Goal: Information Seeking & Learning: Learn about a topic

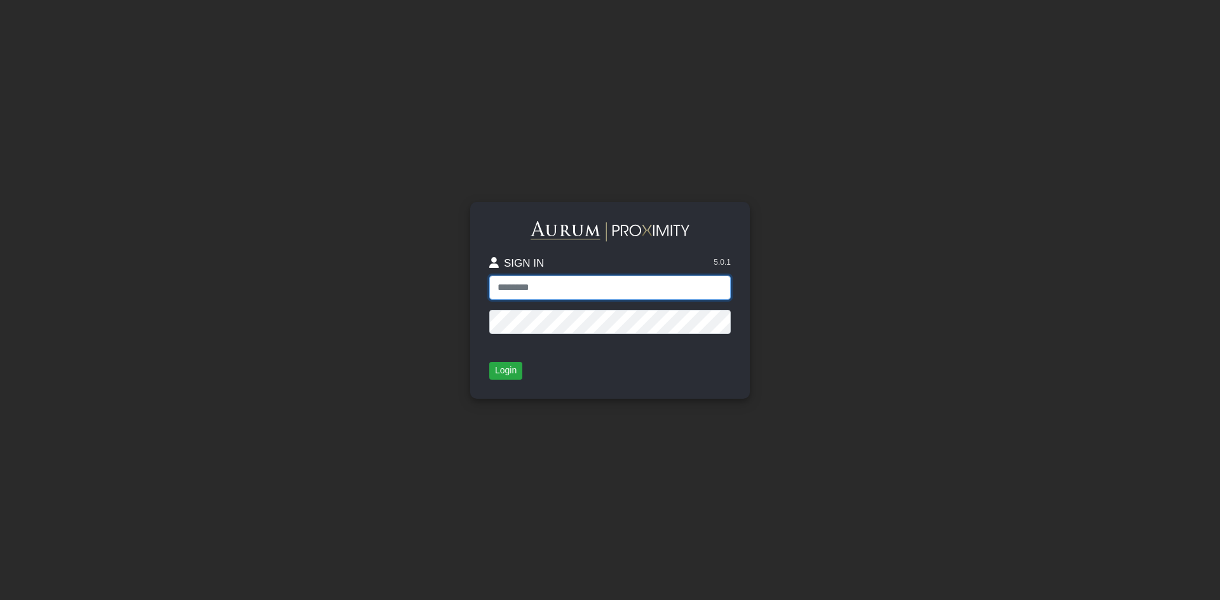
type input "*****"
drag, startPoint x: 0, startPoint y: 0, endPoint x: 510, endPoint y: 372, distance: 631.3
click at [510, 372] on button "Login" at bounding box center [505, 371] width 33 height 18
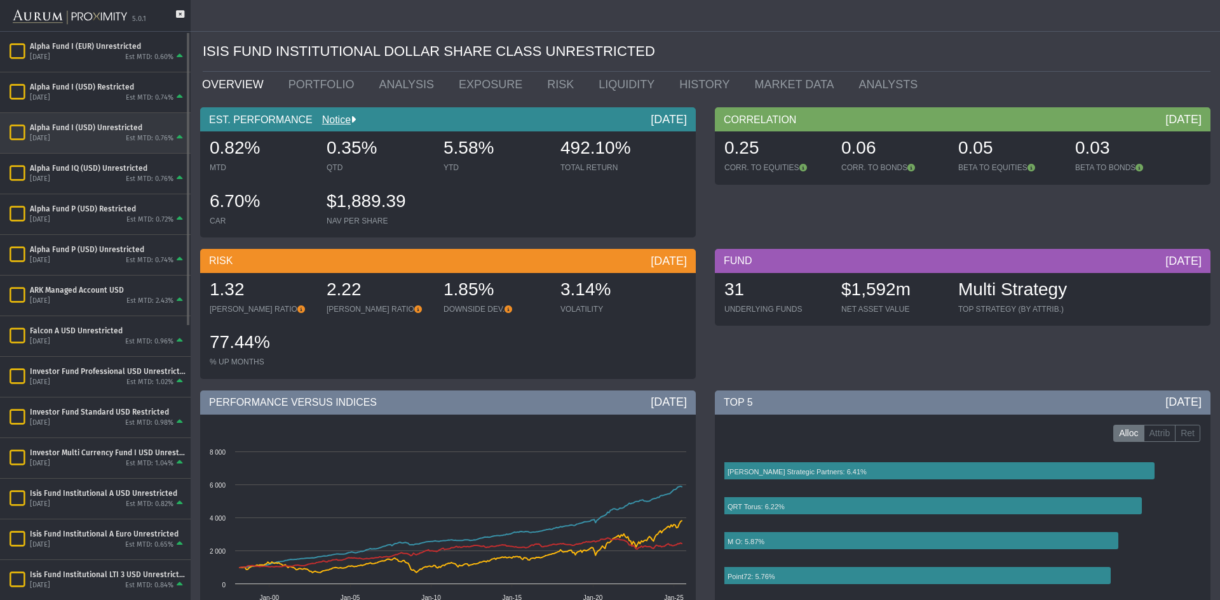
click at [125, 144] on div "[DATE] Est MTD: 0.76%" at bounding box center [108, 138] width 156 height 11
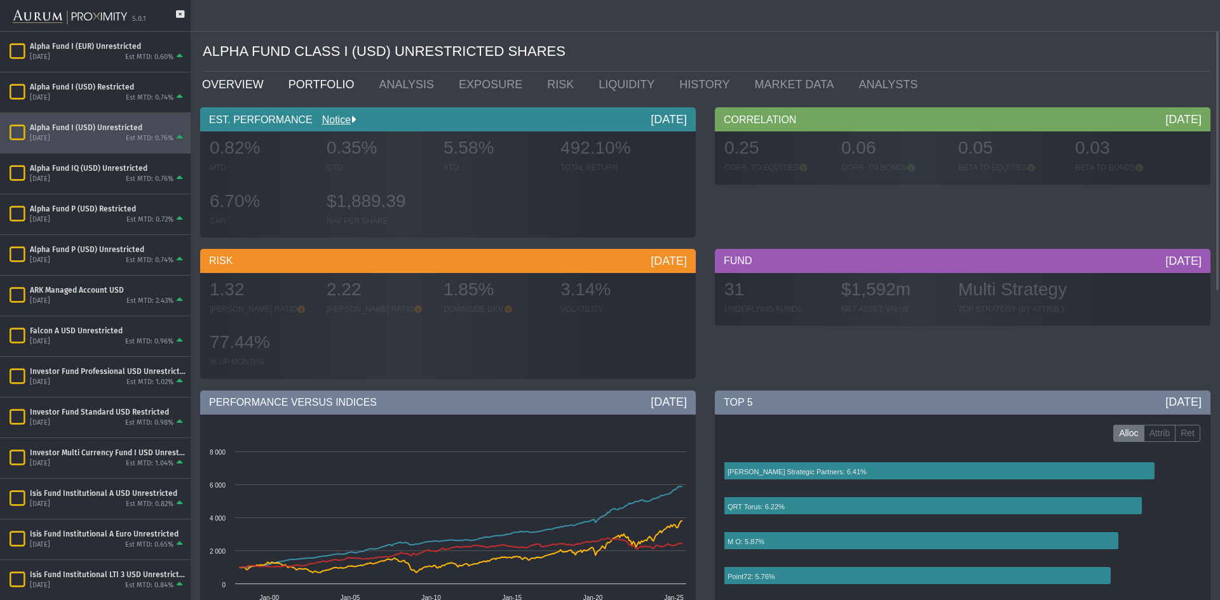
click at [315, 83] on link "PORTFOLIO" at bounding box center [324, 84] width 91 height 25
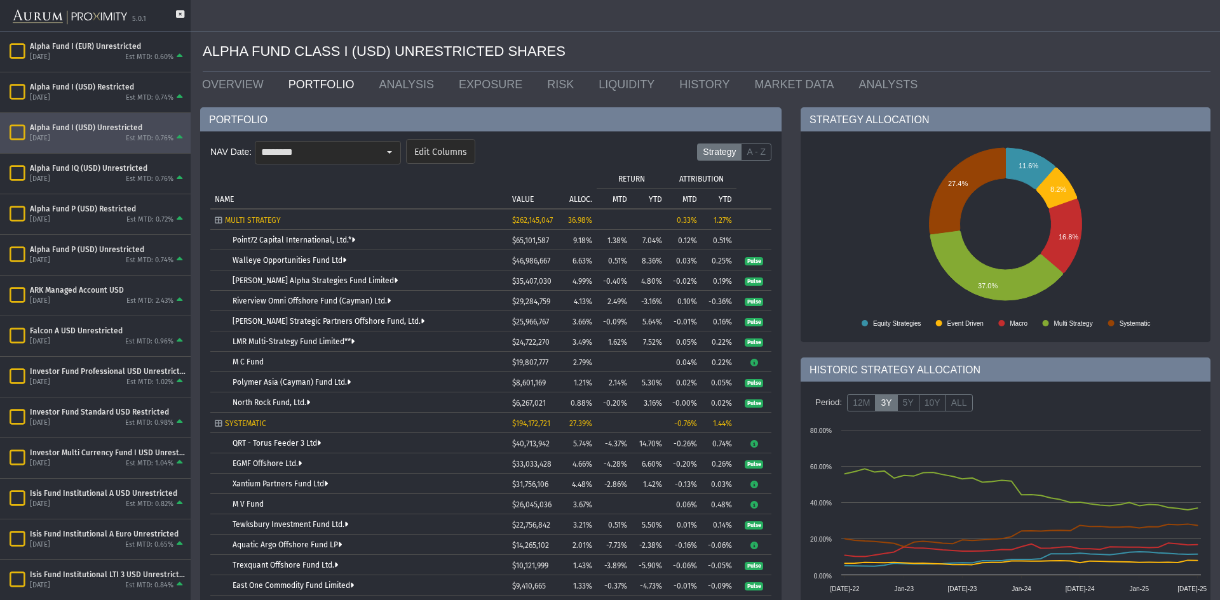
scroll to position [127, 0]
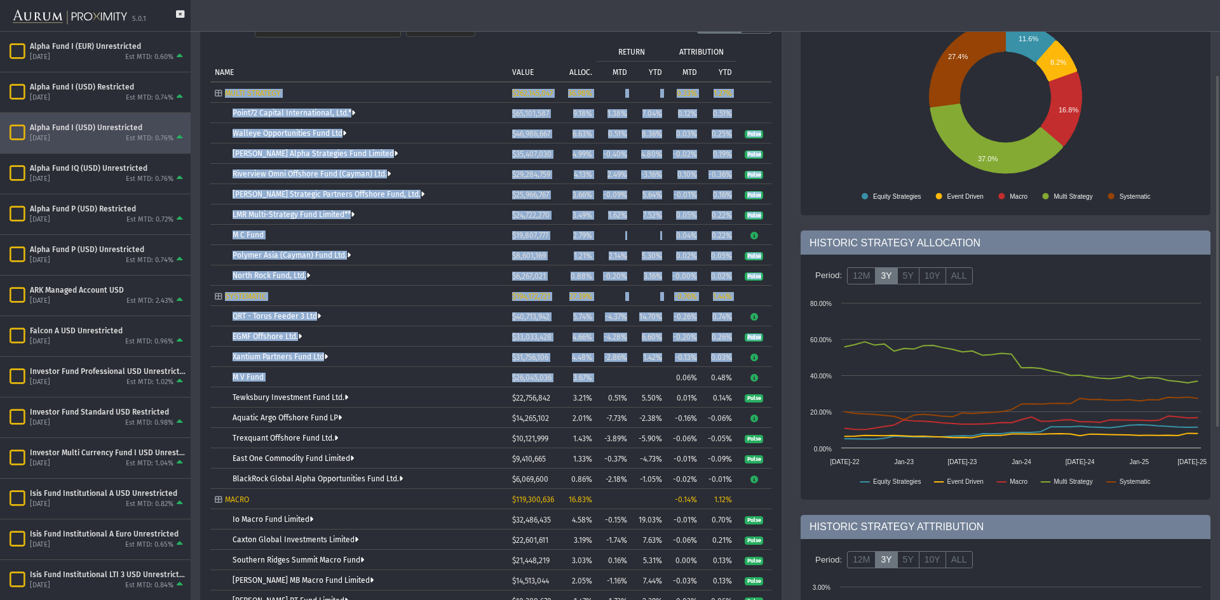
drag, startPoint x: 601, startPoint y: 376, endPoint x: 200, endPoint y: 374, distance: 401.6
click at [200, 374] on div "PORTFOLIO NAV Date: ******** Edit Columns Strategy A - Z Tree list with 37 rows…" at bounding box center [491, 436] width 600 height 913
click at [186, 14] on div "5.0.1" at bounding box center [95, 16] width 191 height 32
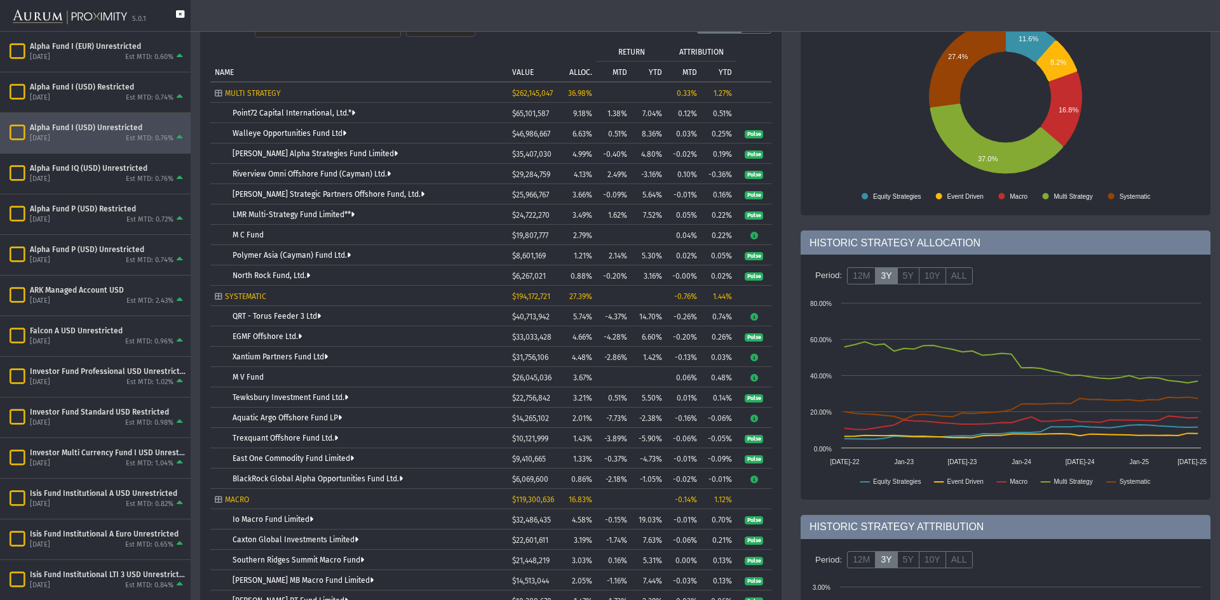
click at [183, 15] on icon at bounding box center [180, 20] width 8 height 21
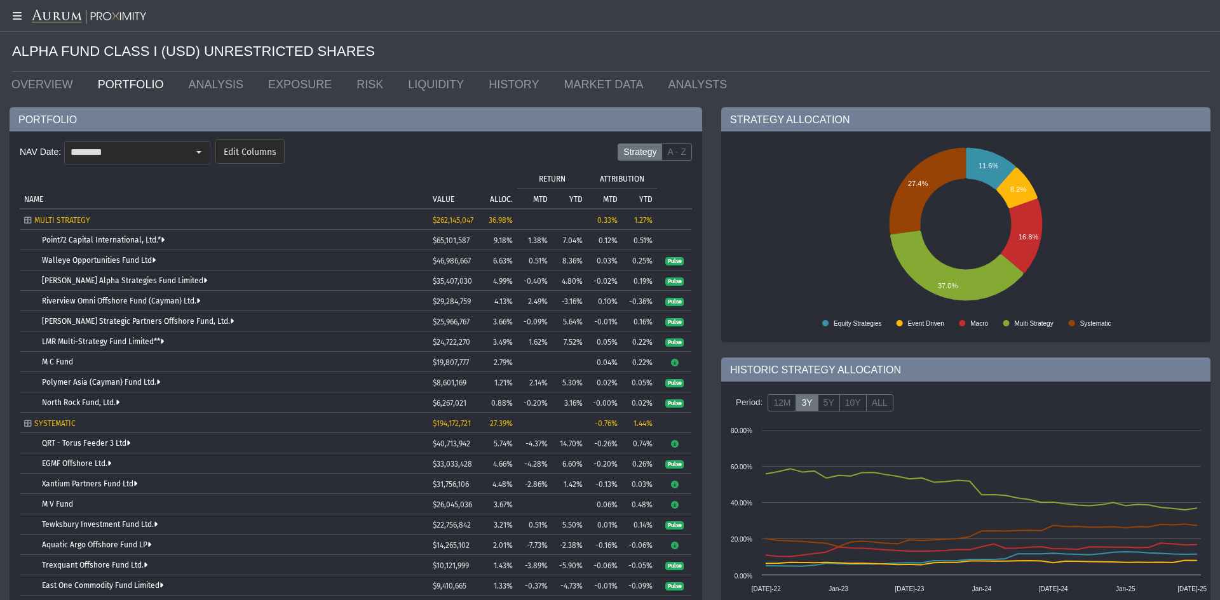
scroll to position [64, 0]
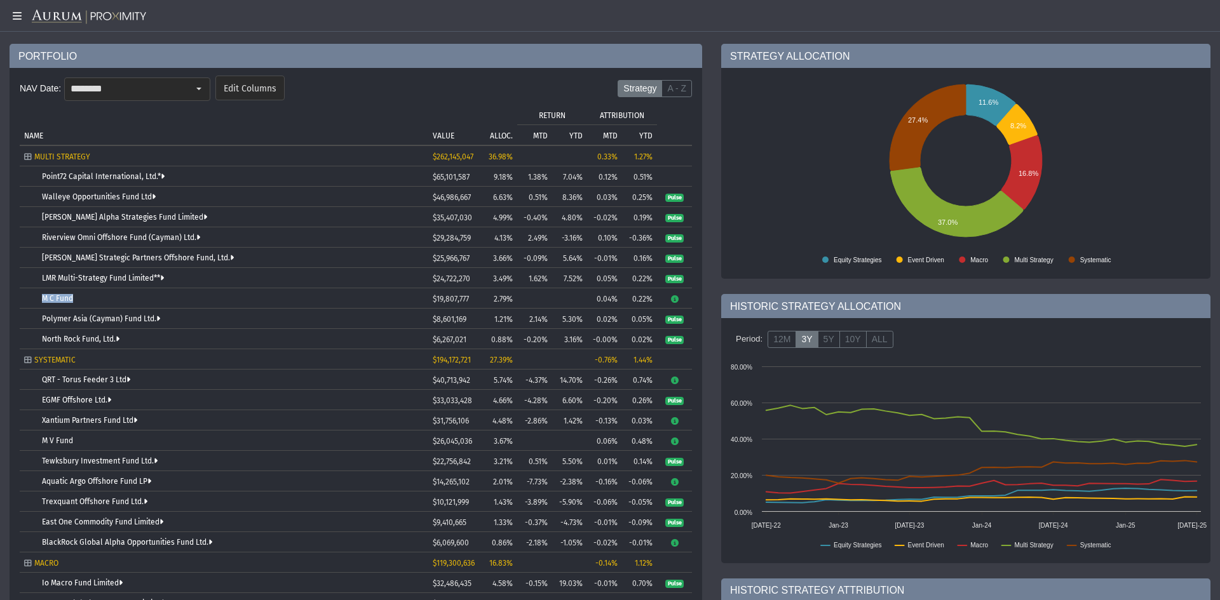
drag, startPoint x: 92, startPoint y: 296, endPoint x: 29, endPoint y: 297, distance: 62.9
click at [29, 297] on td "M C Fund" at bounding box center [224, 298] width 409 height 20
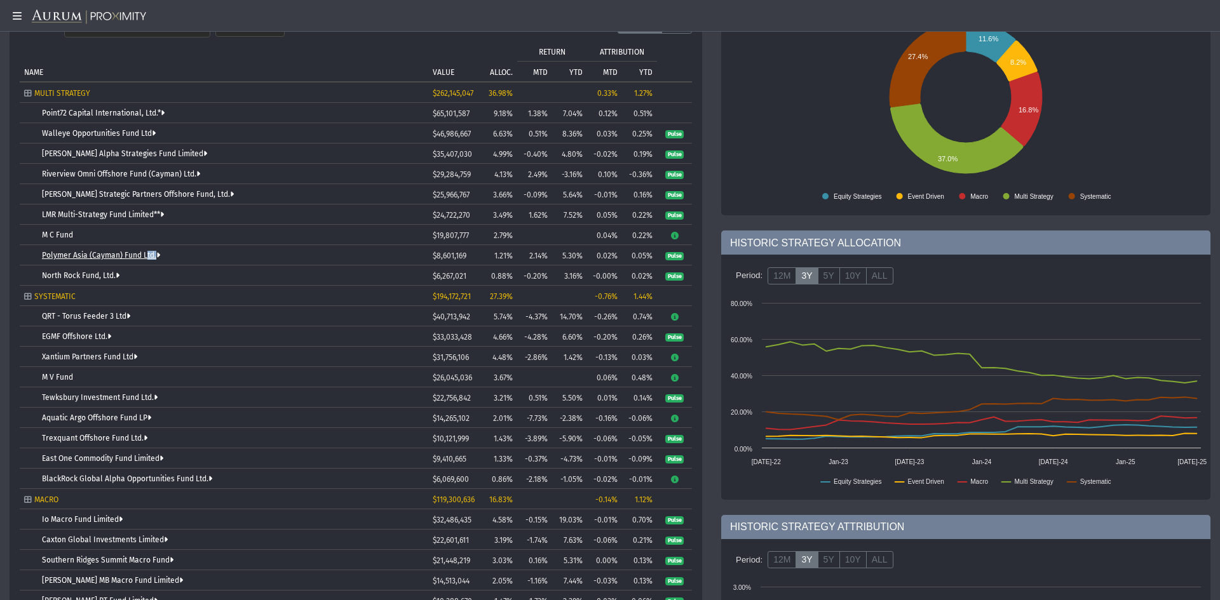
drag, startPoint x: 180, startPoint y: 252, endPoint x: 100, endPoint y: 255, distance: 80.8
click at [100, 255] on div "Polymer Asia (Cayman) Fund Ltd." at bounding box center [233, 255] width 382 height 9
drag, startPoint x: 140, startPoint y: 279, endPoint x: 104, endPoint y: 267, distance: 37.6
click at [103, 276] on div "North Rock Fund, Ltd." at bounding box center [233, 275] width 382 height 9
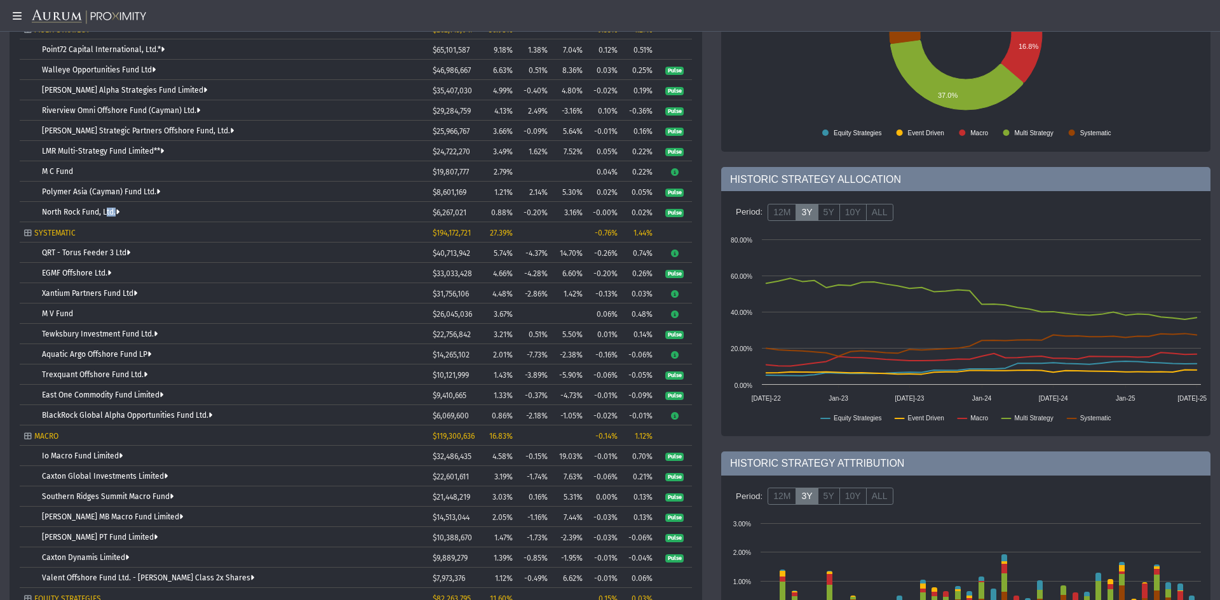
drag, startPoint x: 168, startPoint y: 290, endPoint x: 152, endPoint y: 290, distance: 16.5
click at [163, 290] on div "Xantium Partners Fund Ltd" at bounding box center [233, 293] width 382 height 9
drag, startPoint x: 81, startPoint y: 313, endPoint x: 31, endPoint y: 315, distance: 49.6
click at [31, 315] on td "M V Fund" at bounding box center [224, 314] width 409 height 20
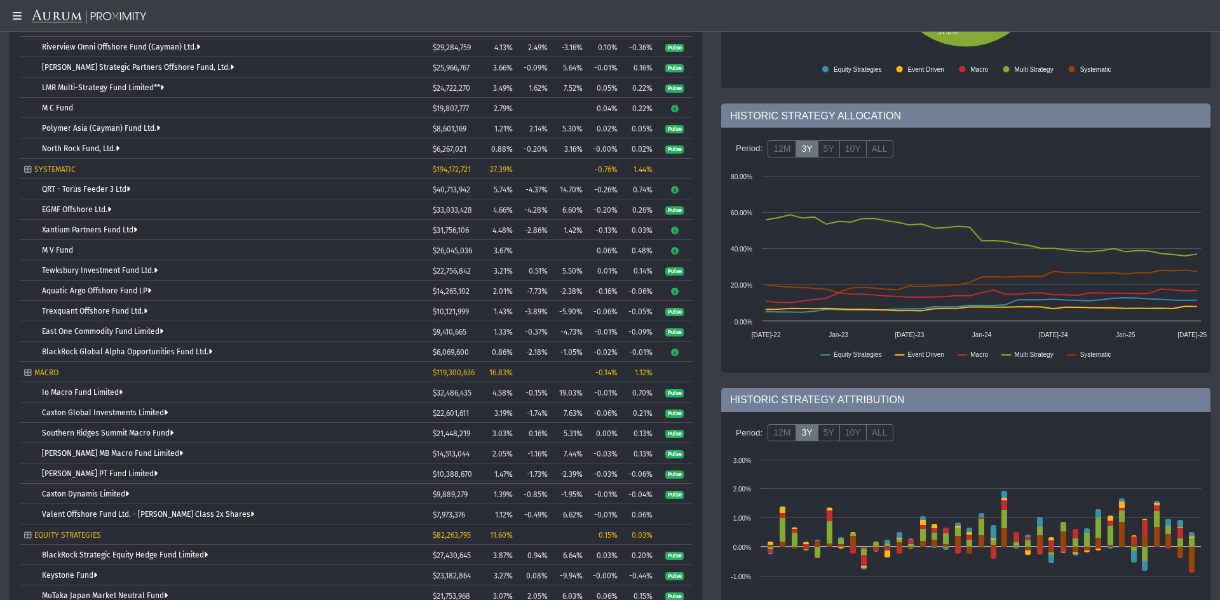
click at [173, 266] on div "Tewksbury Investment Fund Ltd." at bounding box center [233, 270] width 382 height 9
click at [175, 295] on td "Aquatic Argo Offshore Fund LP" at bounding box center [224, 291] width 409 height 20
click at [216, 327] on div "East One Commodity Fund Limited" at bounding box center [233, 331] width 382 height 9
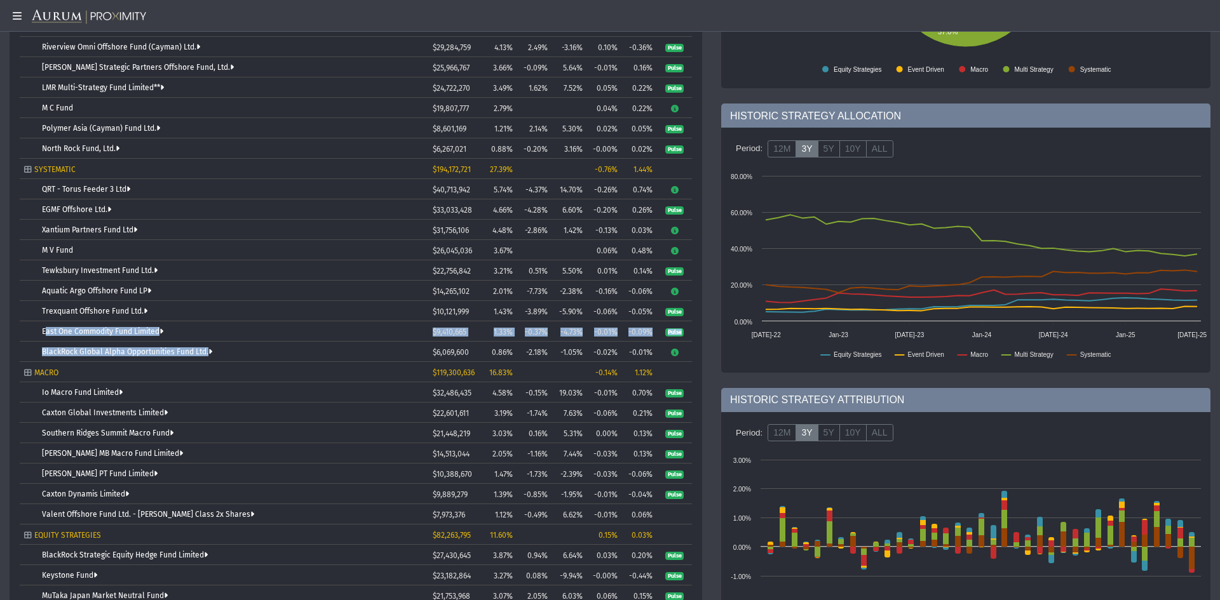
drag, startPoint x: 233, startPoint y: 351, endPoint x: 30, endPoint y: 340, distance: 203.7
click at [30, 340] on tbody "MULTI STRATEGY $262,145,047 36.98% 0.33% 1.27% Point72 Capital International, L…" at bounding box center [356, 332] width 672 height 752
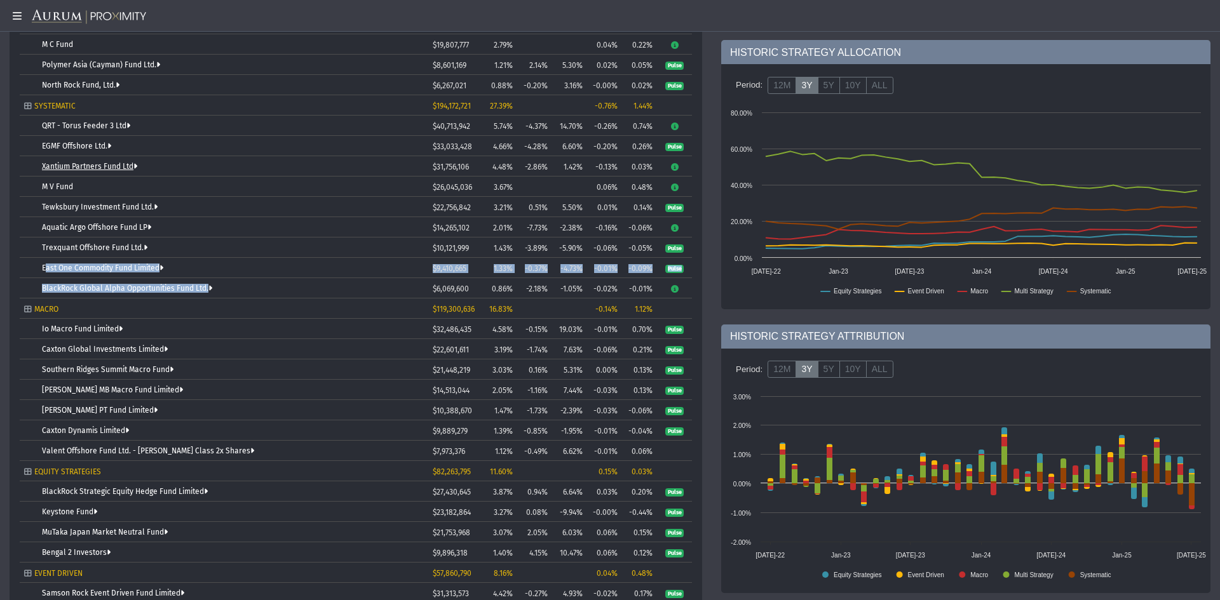
scroll to position [420, 0]
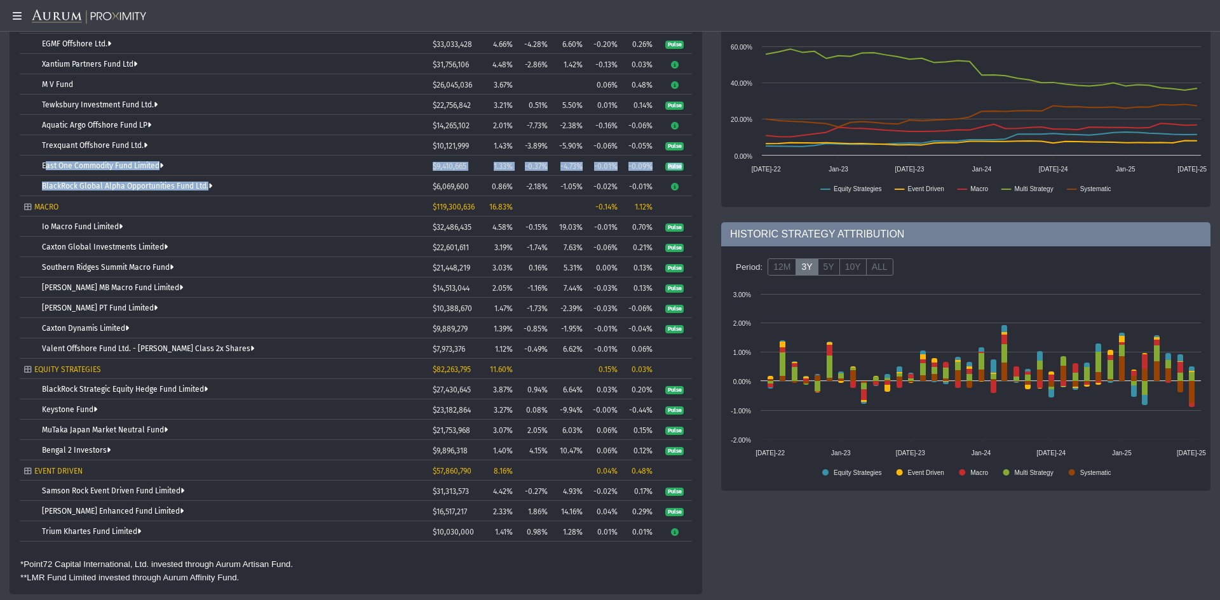
click at [186, 264] on div "Southern Ridges Summit Macro Fund" at bounding box center [233, 267] width 382 height 9
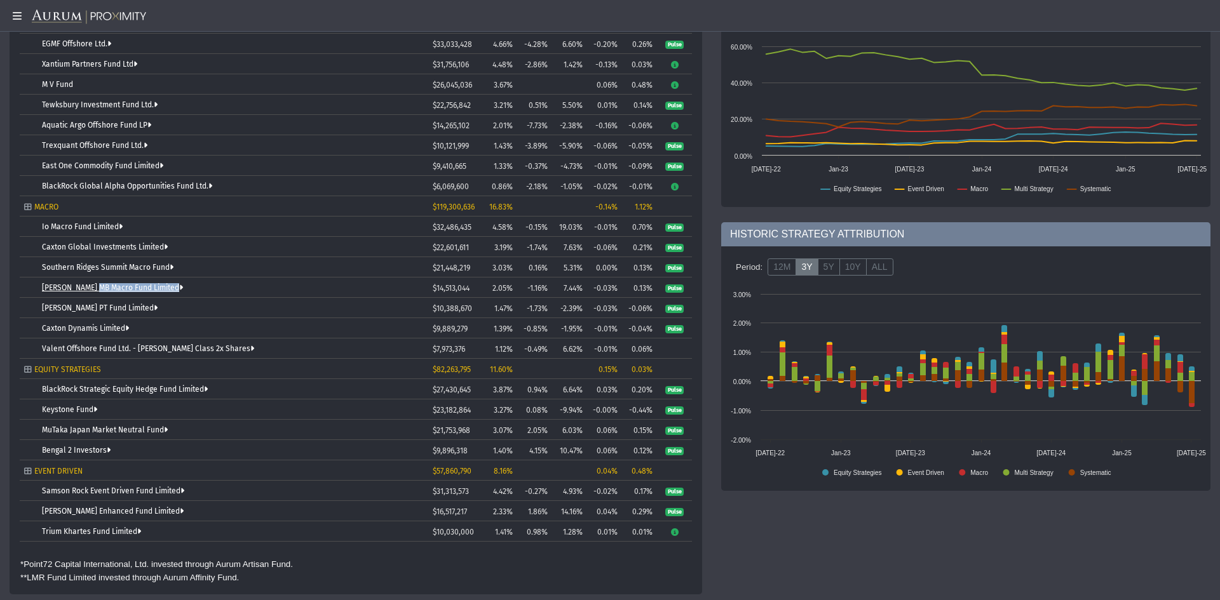
drag, startPoint x: 194, startPoint y: 286, endPoint x: 92, endPoint y: 287, distance: 102.3
click at [92, 287] on div "[PERSON_NAME] MB Macro Fund Limited" at bounding box center [233, 287] width 382 height 9
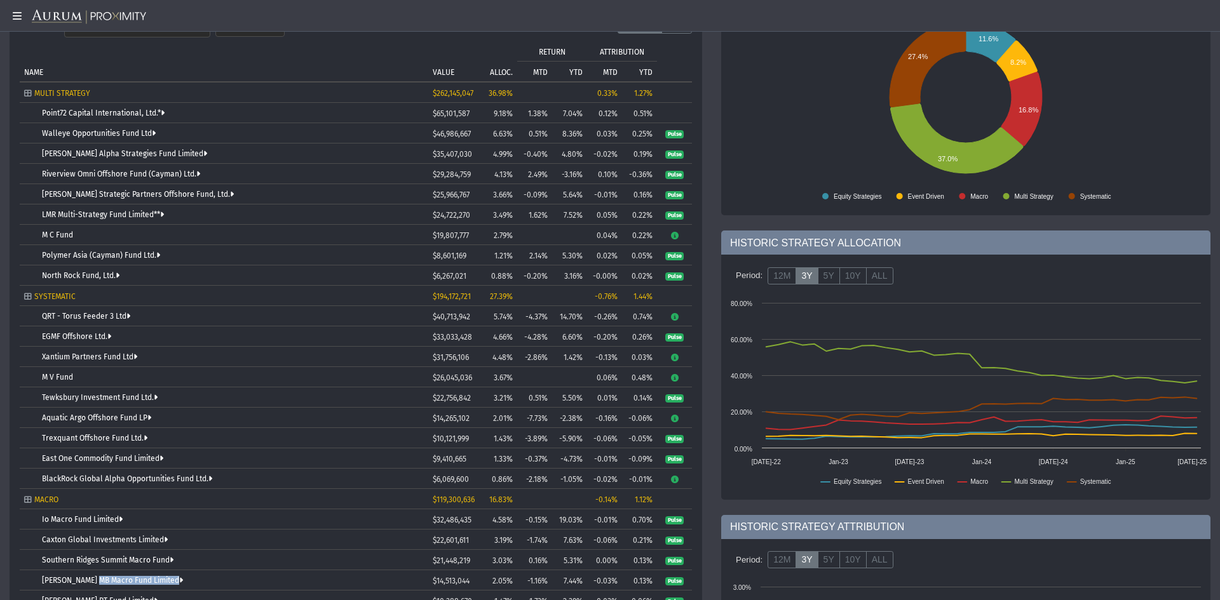
scroll to position [0, 0]
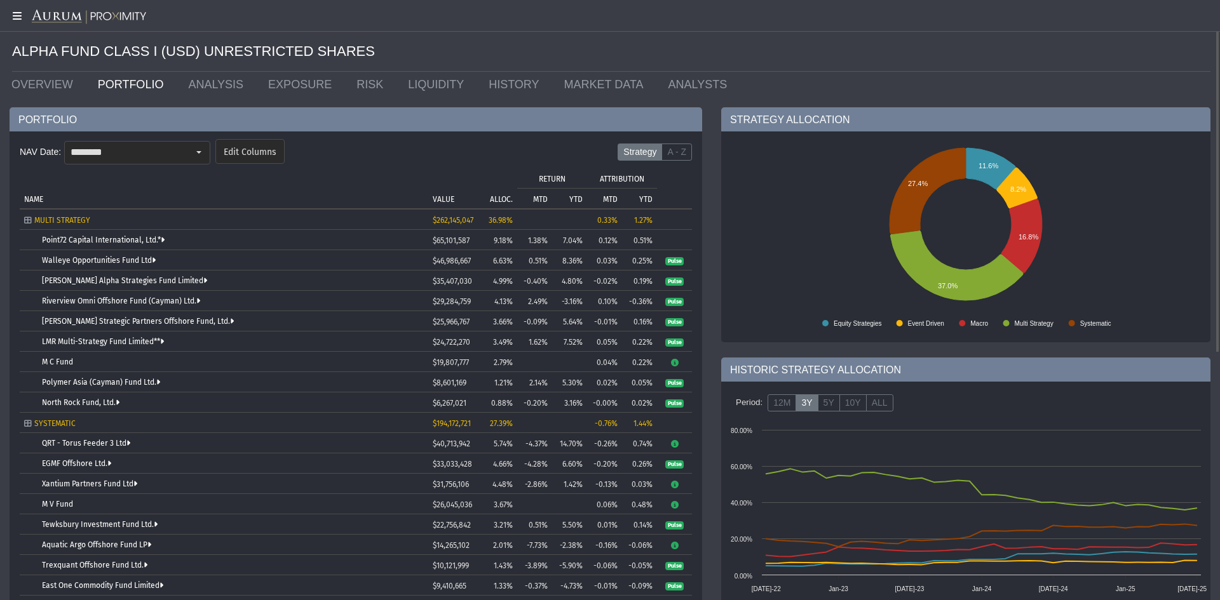
click at [18, 18] on icon at bounding box center [16, 16] width 32 height 10
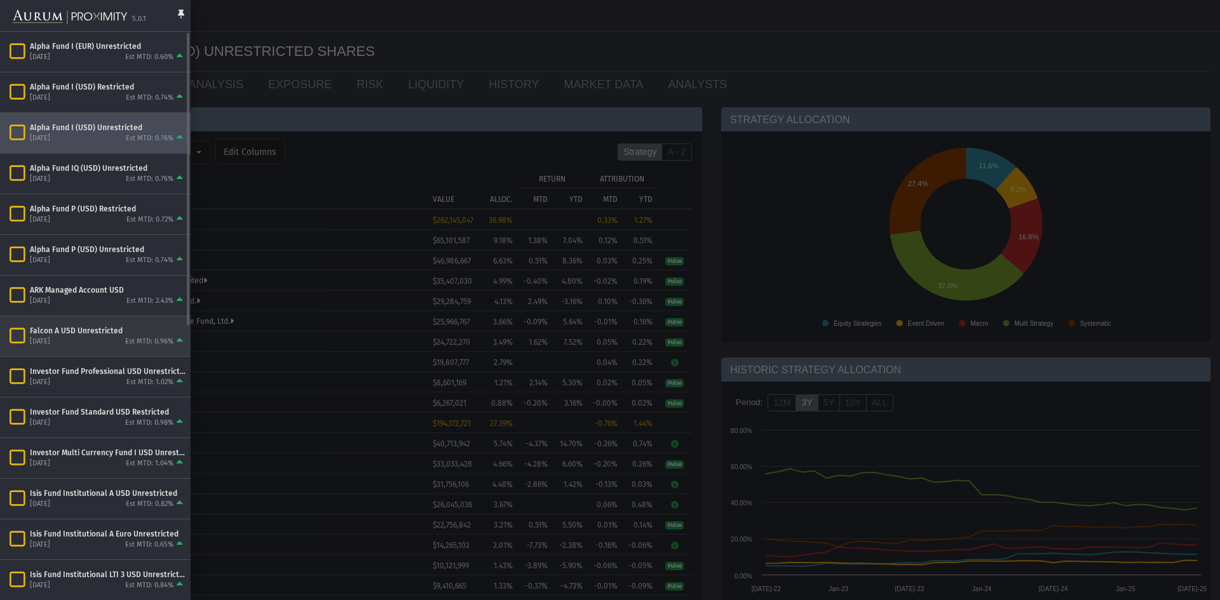
scroll to position [127, 0]
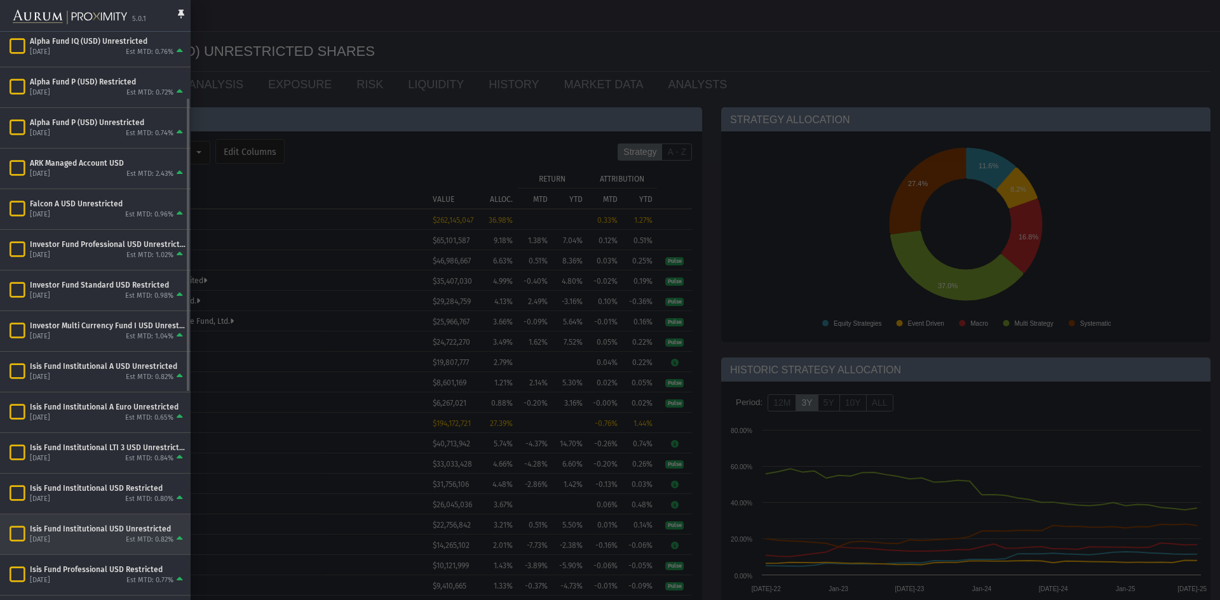
click at [114, 528] on div "Isis Fund Institutional USD Unrestricted" at bounding box center [108, 529] width 156 height 10
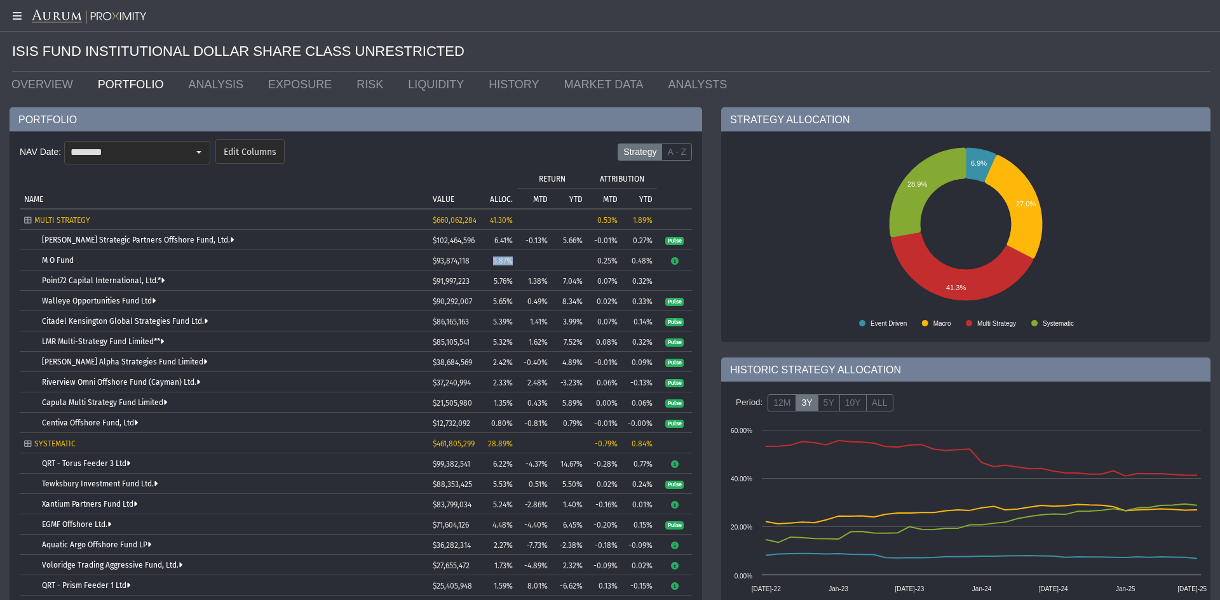
drag, startPoint x: 517, startPoint y: 260, endPoint x: 489, endPoint y: 260, distance: 27.3
click at [489, 260] on td "5.87%" at bounding box center [496, 260] width 41 height 20
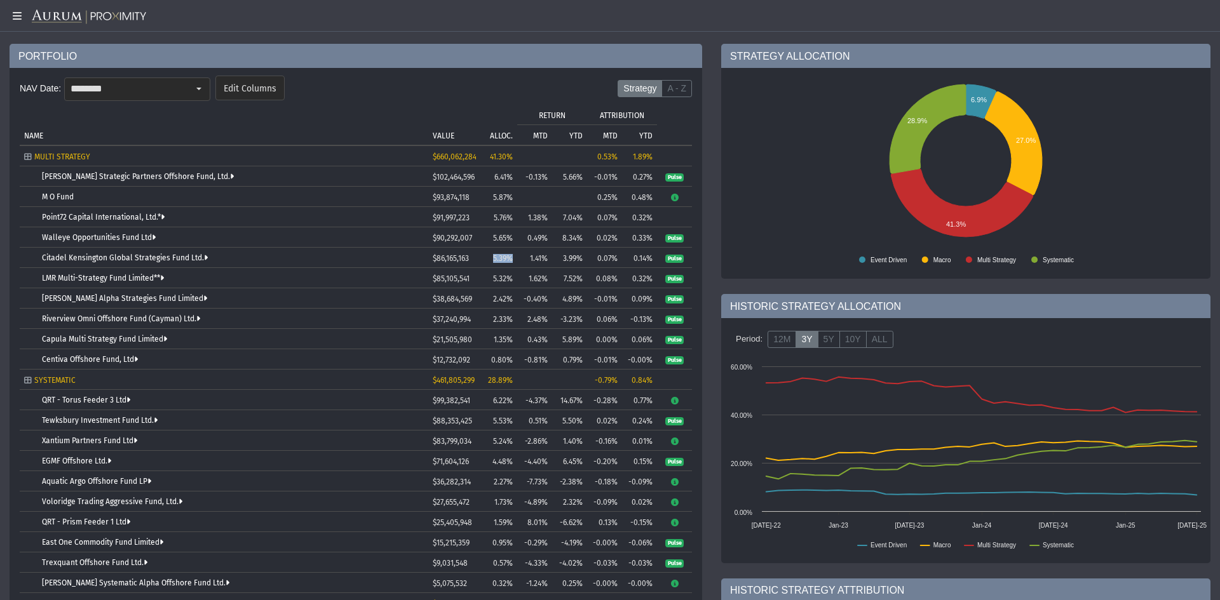
drag, startPoint x: 513, startPoint y: 259, endPoint x: 486, endPoint y: 261, distance: 27.4
click at [486, 261] on td "5.39%" at bounding box center [496, 258] width 41 height 20
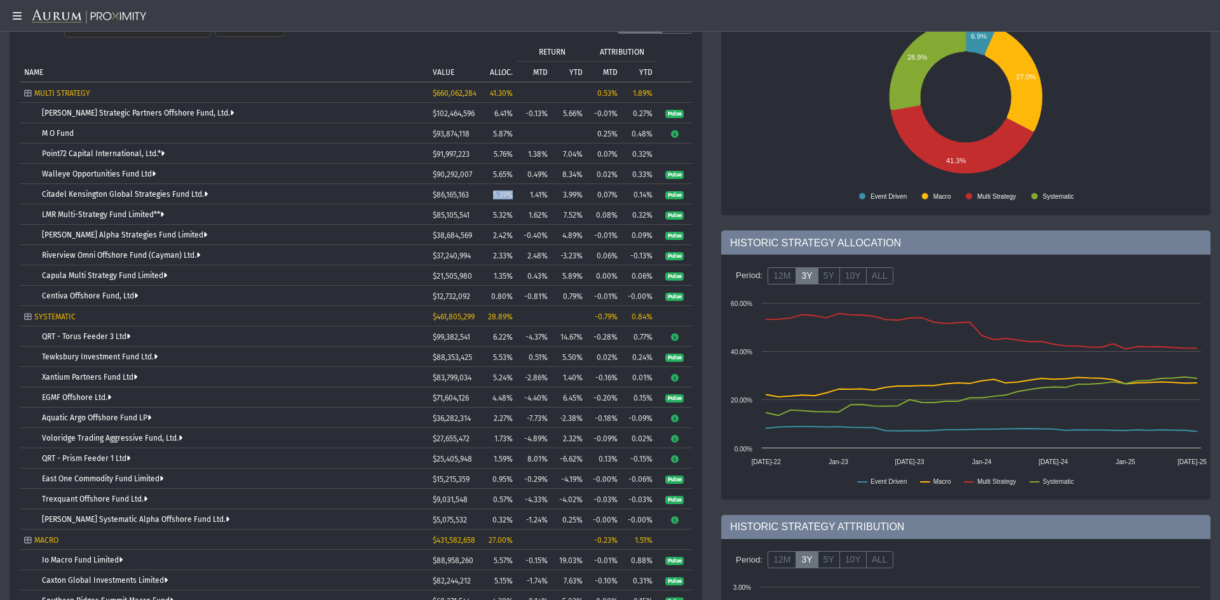
scroll to position [191, 0]
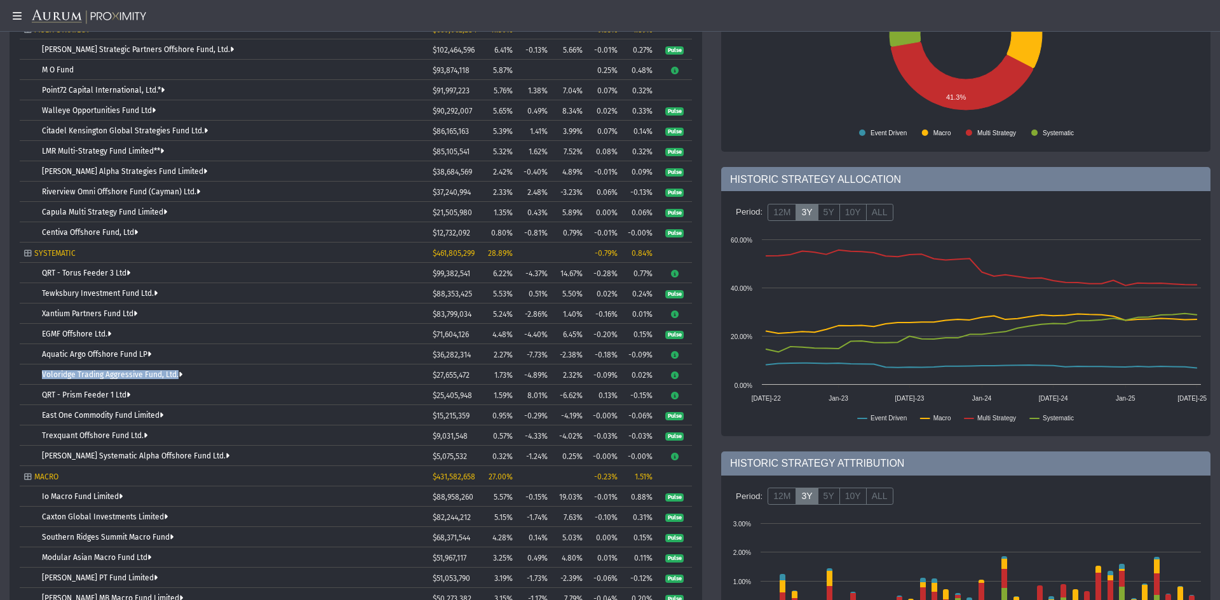
drag, startPoint x: 233, startPoint y: 369, endPoint x: 30, endPoint y: 372, distance: 202.7
click at [30, 372] on td "Voloridge Trading Aggressive Fund, Ltd." at bounding box center [224, 375] width 409 height 20
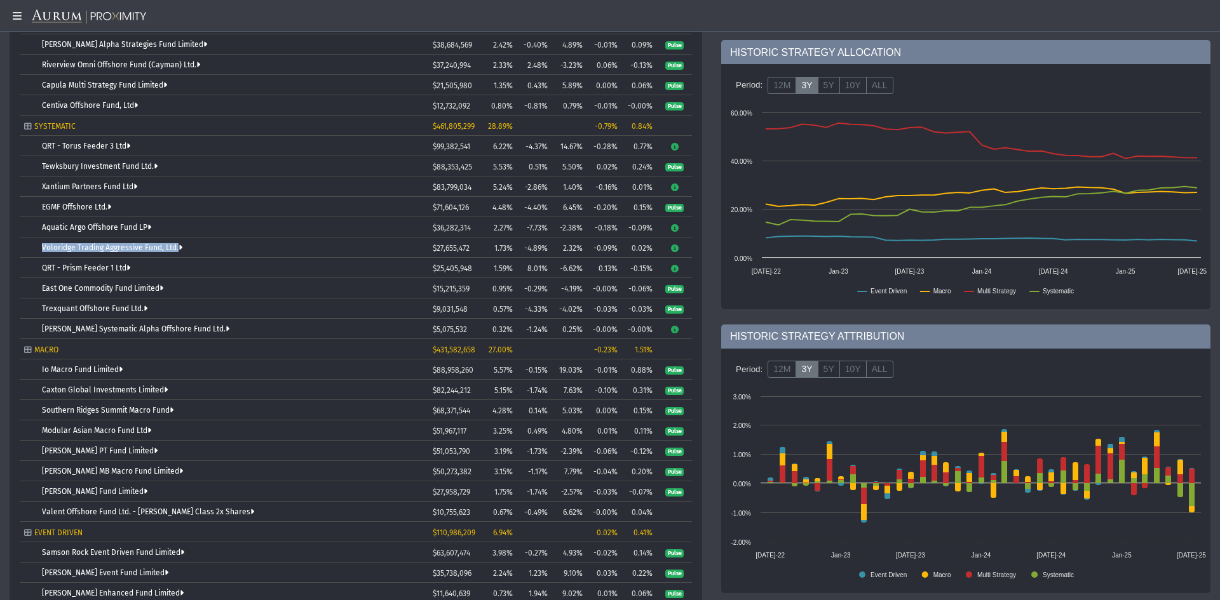
scroll to position [381, 0]
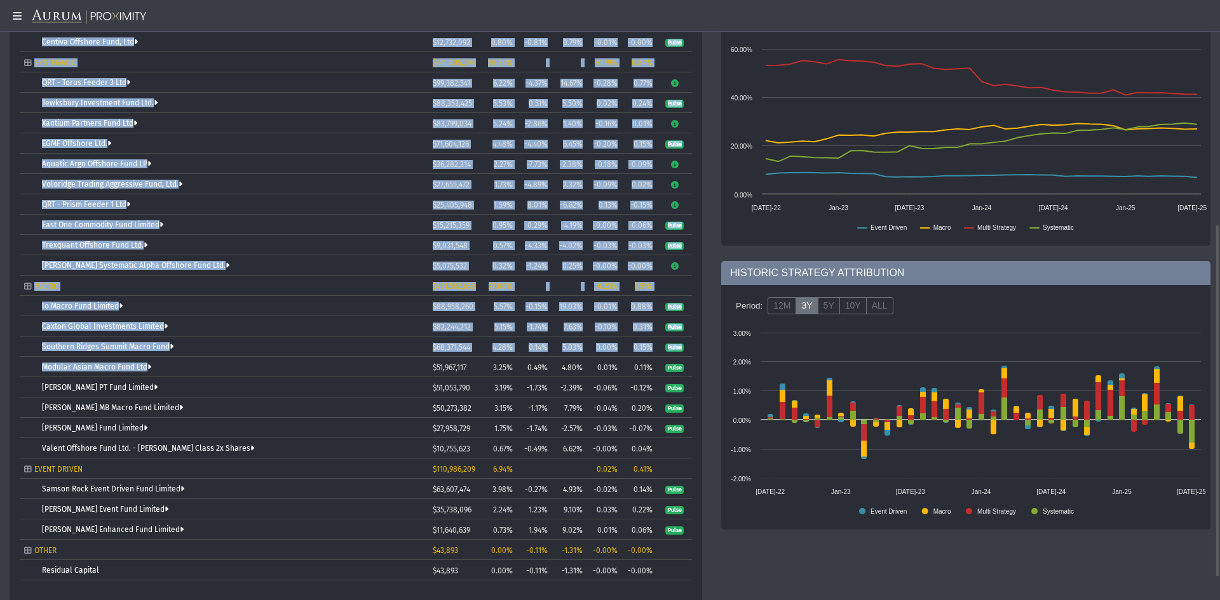
drag, startPoint x: 161, startPoint y: 367, endPoint x: 12, endPoint y: 369, distance: 149.3
click at [12, 369] on div "NAV Date: ******** Edit Columns Strategy A - Z Tree list with 37 rows and 10 co…" at bounding box center [356, 191] width 693 height 883
click at [248, 407] on div "[PERSON_NAME] MB Macro Fund Limited" at bounding box center [233, 407] width 382 height 9
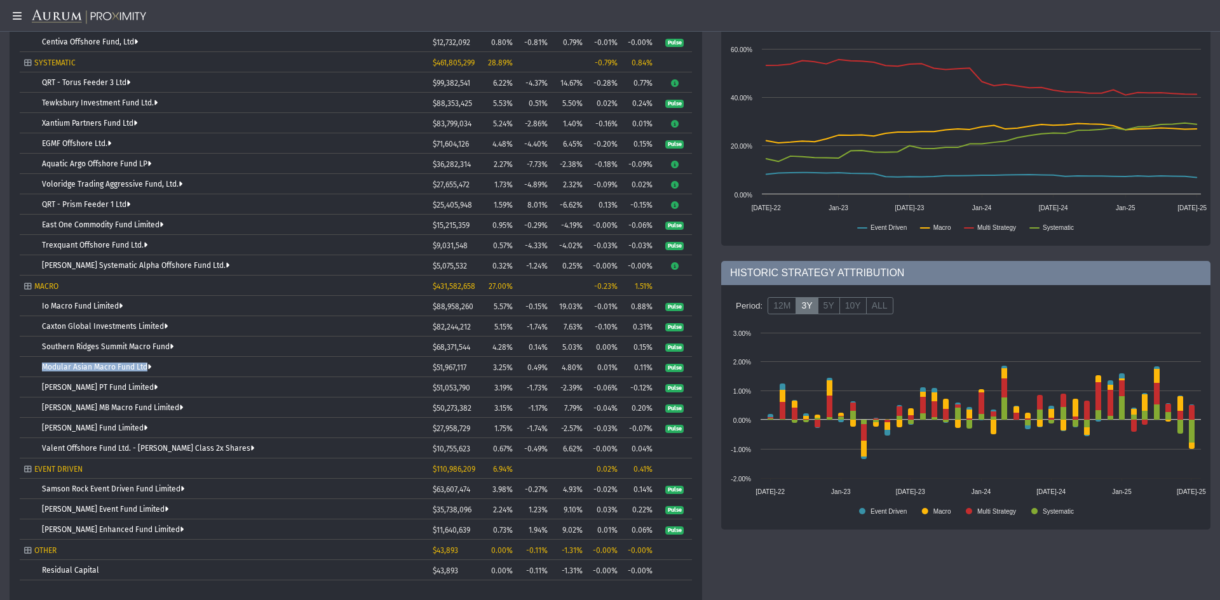
drag, startPoint x: 157, startPoint y: 370, endPoint x: 28, endPoint y: 371, distance: 129.0
click at [28, 371] on td "Modular Asian Macro Fund Ltd" at bounding box center [224, 367] width 409 height 20
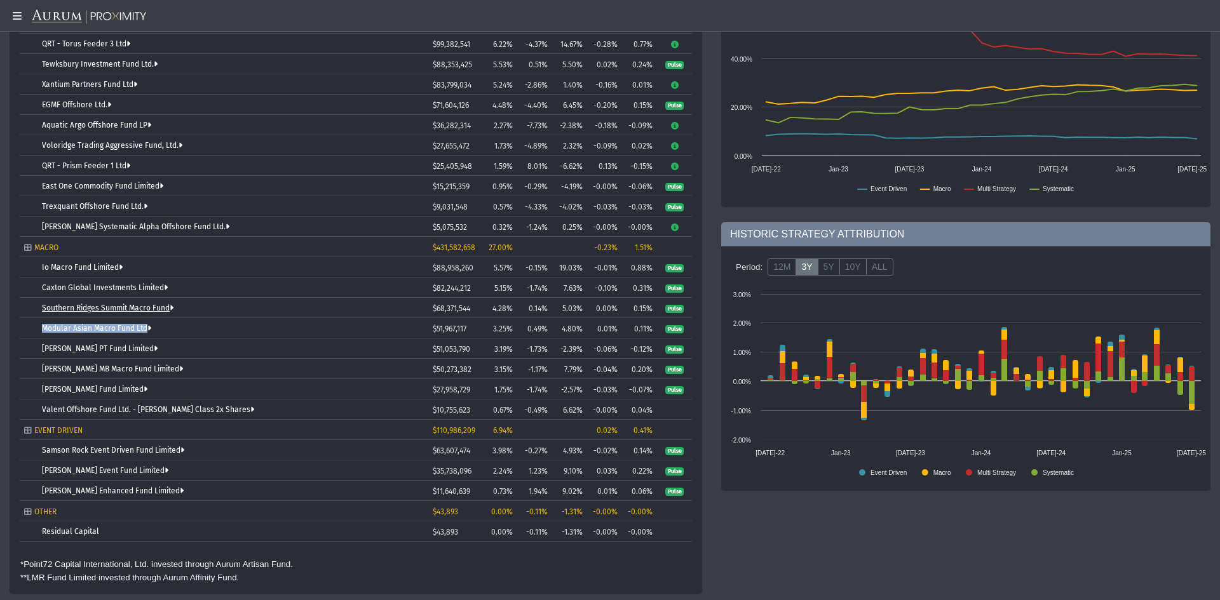
scroll to position [0, 0]
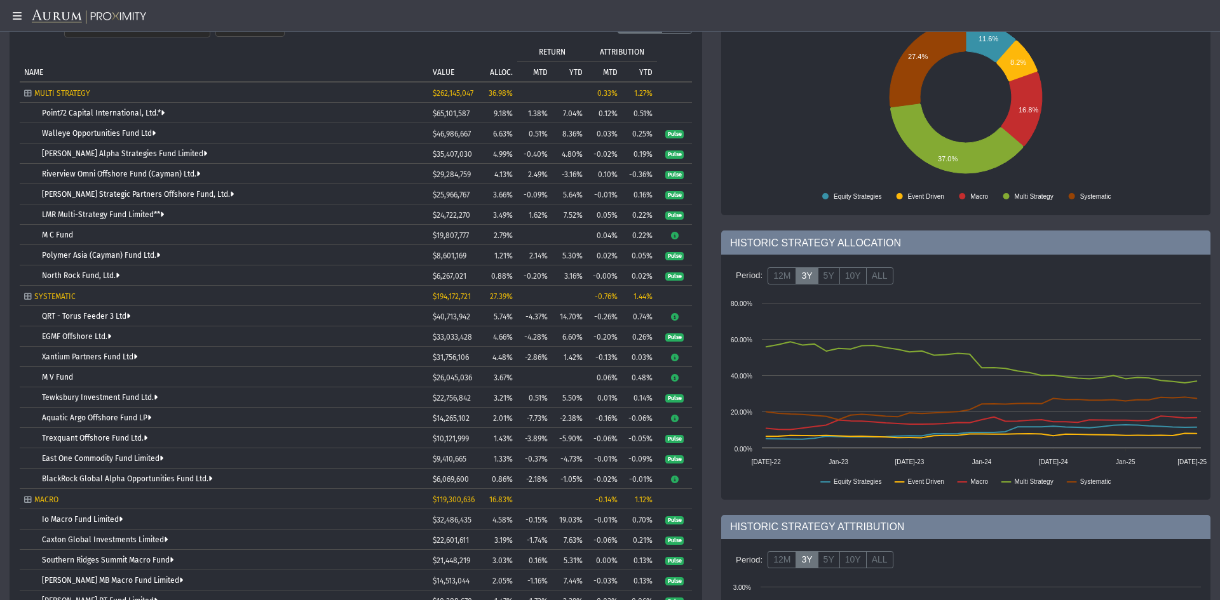
scroll to position [191, 0]
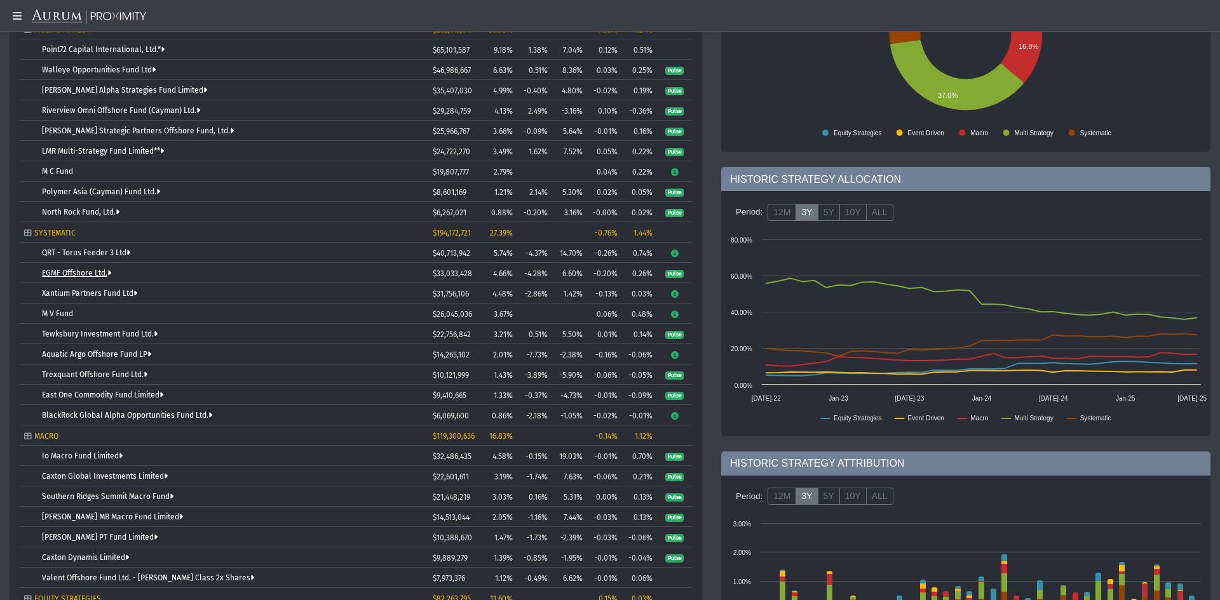
click at [71, 273] on link "EGMF Offshore Ltd." at bounding box center [76, 273] width 69 height 9
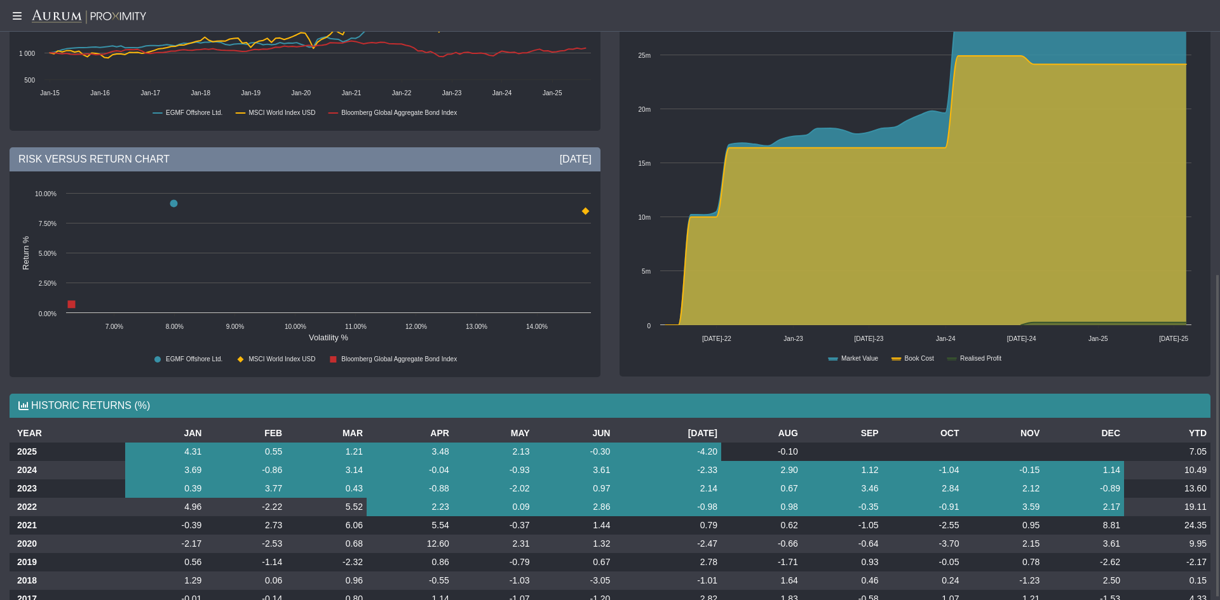
scroll to position [508, 0]
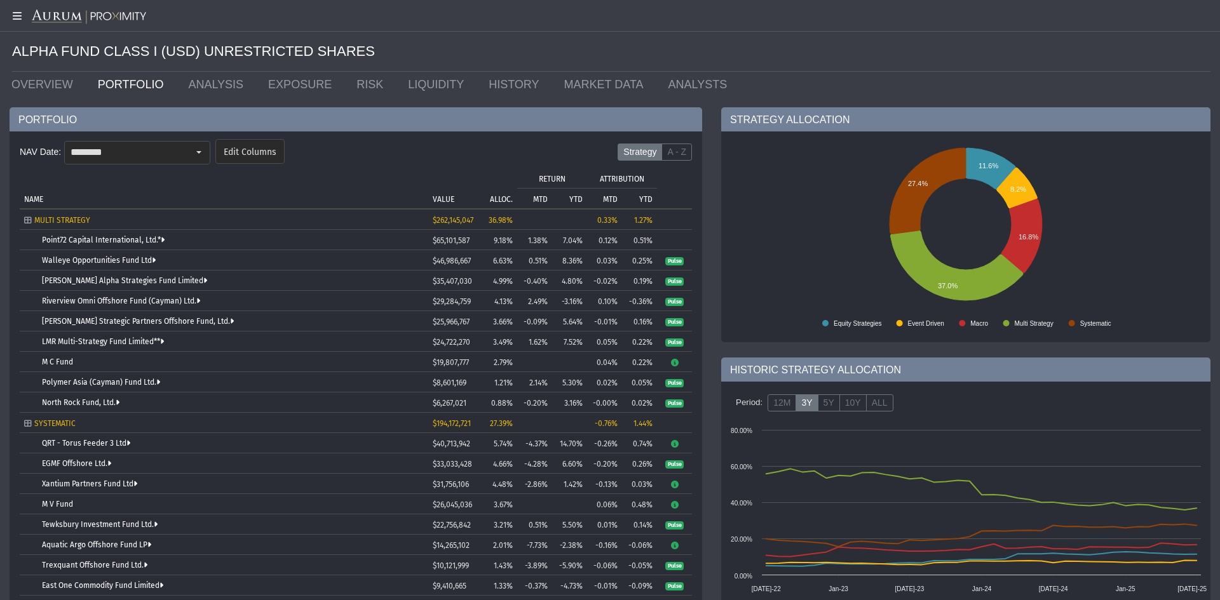
scroll to position [127, 0]
